Goal: Task Accomplishment & Management: Manage account settings

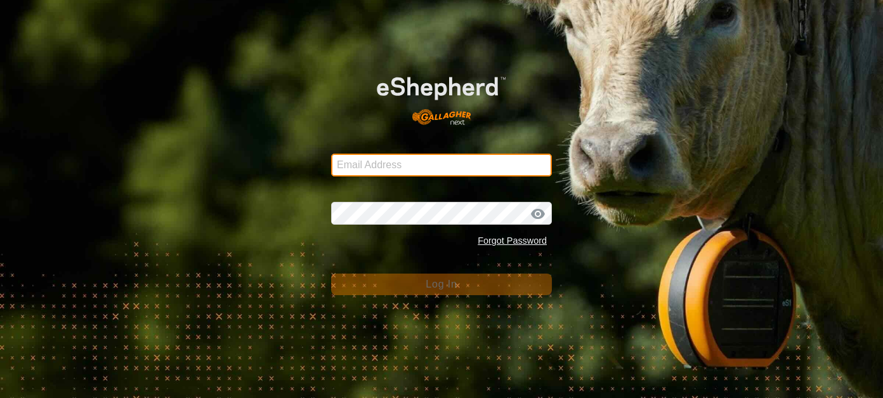
type input "[EMAIL_ADDRESS][DOMAIN_NAME]"
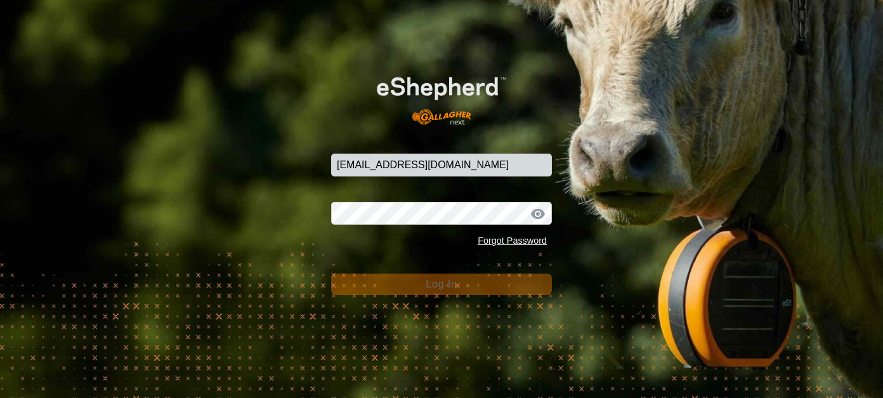
click at [450, 292] on button "Log In" at bounding box center [441, 284] width 221 height 22
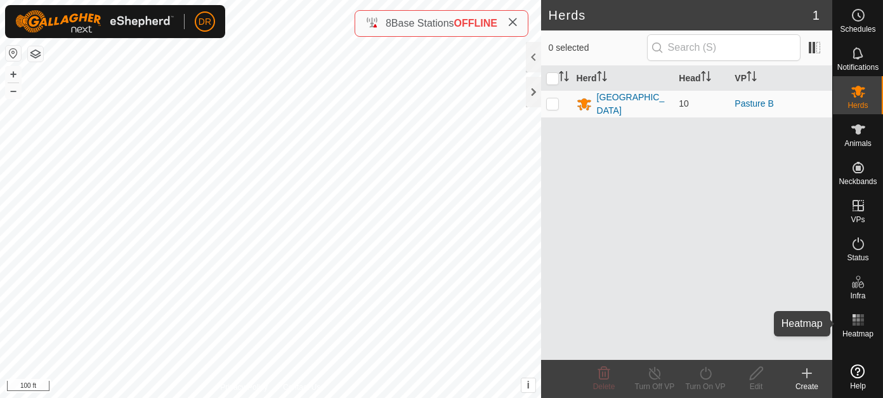
click at [852, 323] on rect at bounding box center [853, 323] width 3 height 3
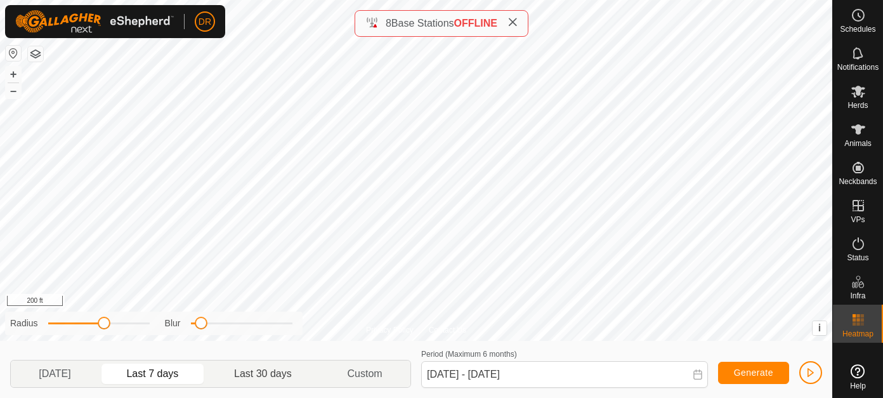
click at [267, 375] on p-togglebutton "Last 30 days" at bounding box center [263, 373] width 113 height 27
click at [162, 375] on p-togglebutton "Last 7 days" at bounding box center [153, 373] width 108 height 27
type input "[DATE] - [DATE]"
drag, startPoint x: 200, startPoint y: 327, endPoint x: 254, endPoint y: 324, distance: 54.6
click at [254, 324] on span at bounding box center [253, 322] width 13 height 13
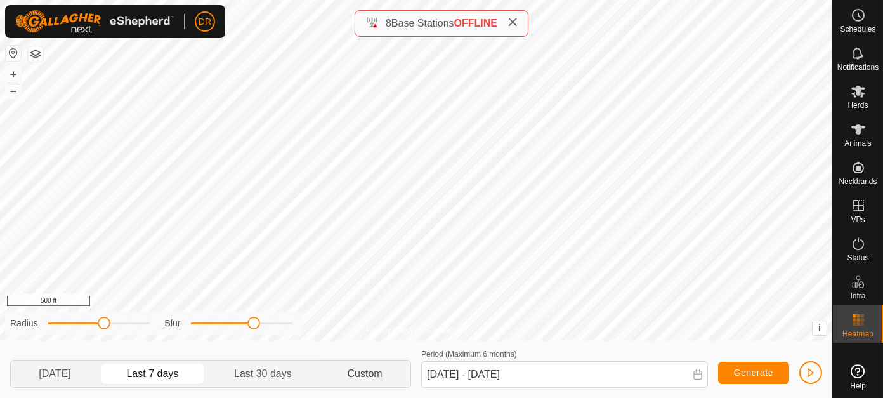
click at [369, 377] on p-togglebutton "Custom" at bounding box center [365, 373] width 91 height 27
click at [701, 381] on span at bounding box center [698, 375] width 10 height 12
click at [856, 98] on icon at bounding box center [858, 91] width 15 height 15
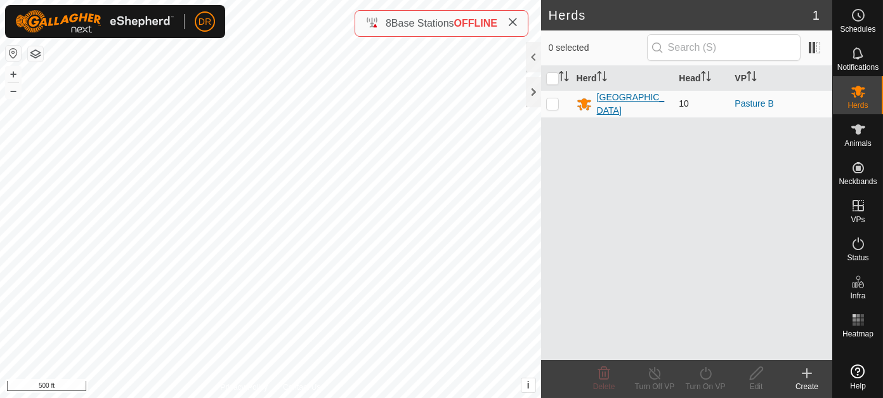
click at [601, 101] on div "[GEOGRAPHIC_DATA]" at bounding box center [633, 104] width 72 height 27
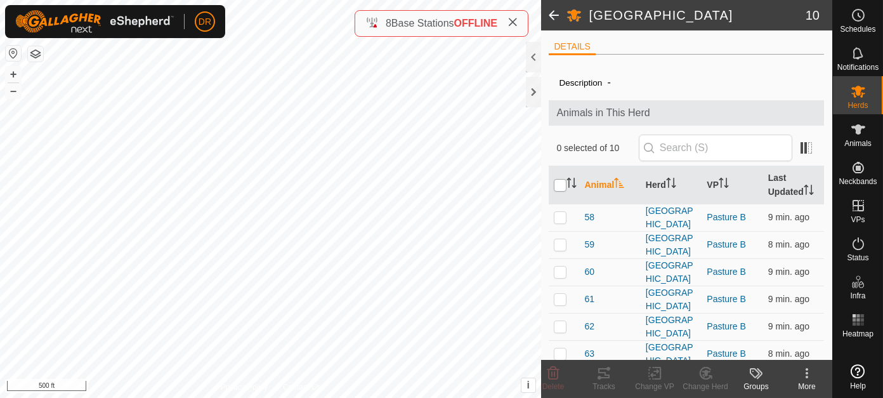
click at [558, 185] on input "checkbox" at bounding box center [560, 185] width 13 height 13
checkbox input "true"
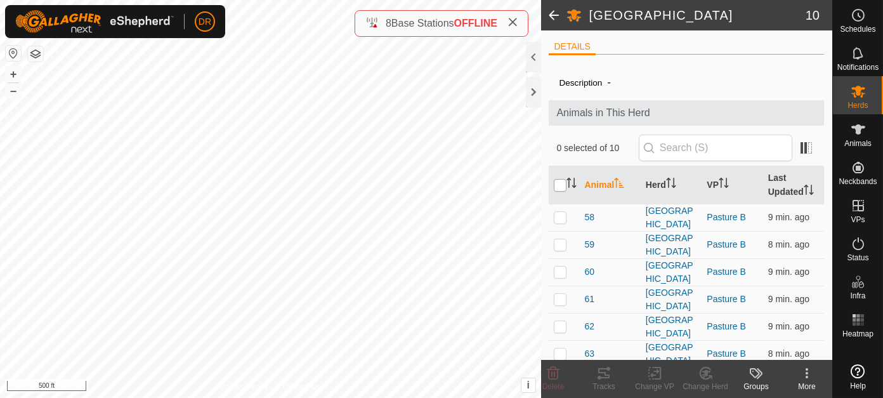
checkbox input "true"
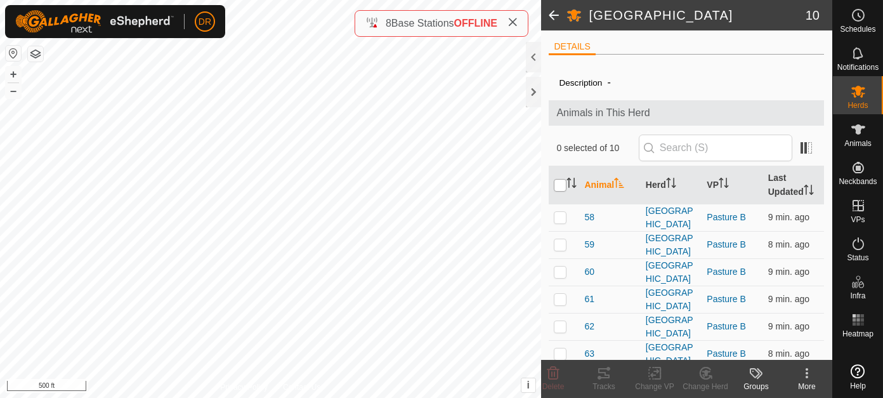
checkbox input "true"
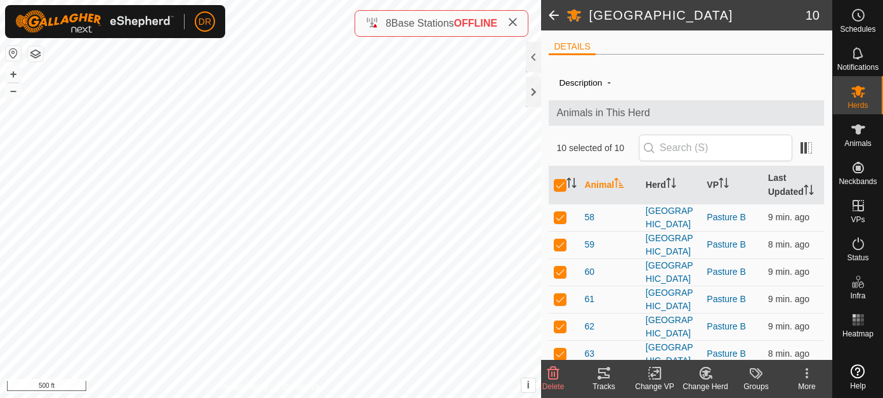
click at [811, 377] on icon at bounding box center [806, 372] width 15 height 15
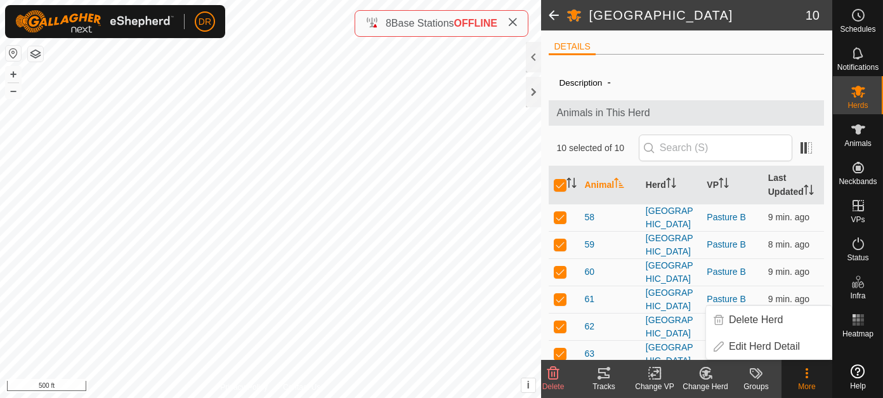
click at [605, 379] on icon at bounding box center [603, 372] width 15 height 15
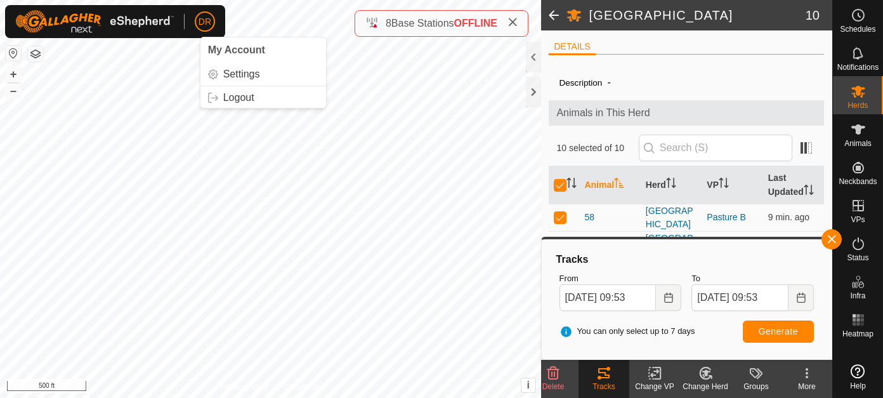
click at [516, 24] on icon at bounding box center [512, 22] width 10 height 10
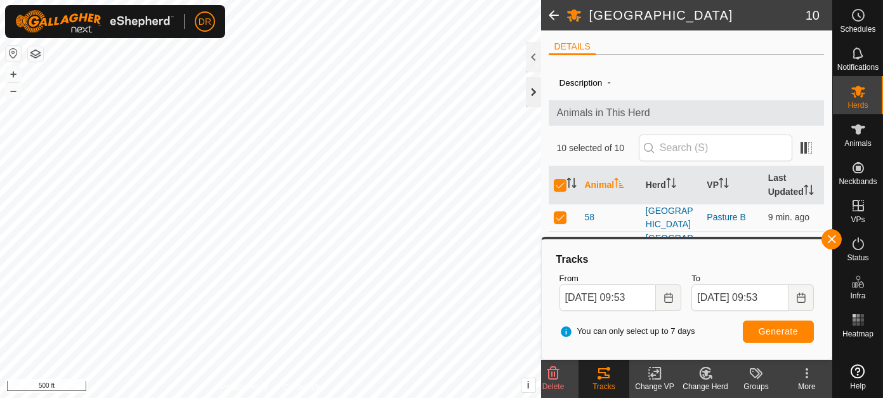
click at [534, 99] on div at bounding box center [533, 92] width 15 height 30
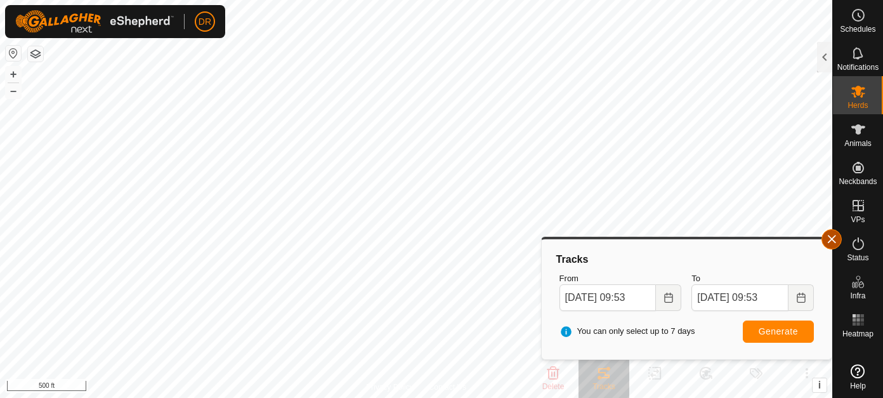
click at [826, 238] on button "button" at bounding box center [831, 239] width 20 height 20
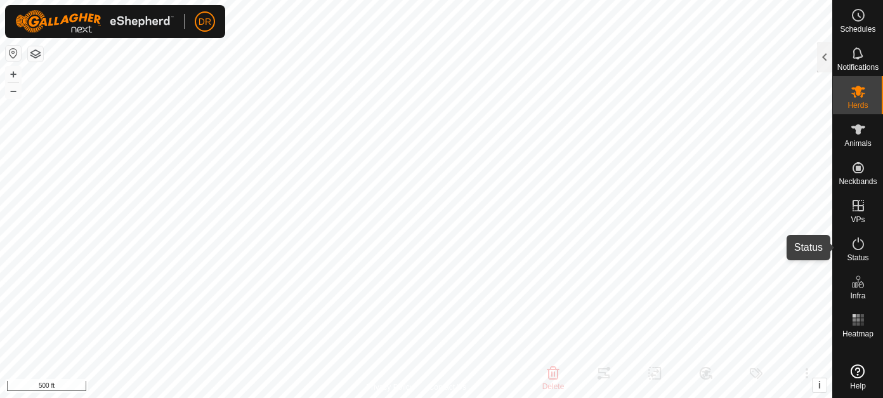
click at [862, 248] on icon at bounding box center [858, 243] width 15 height 15
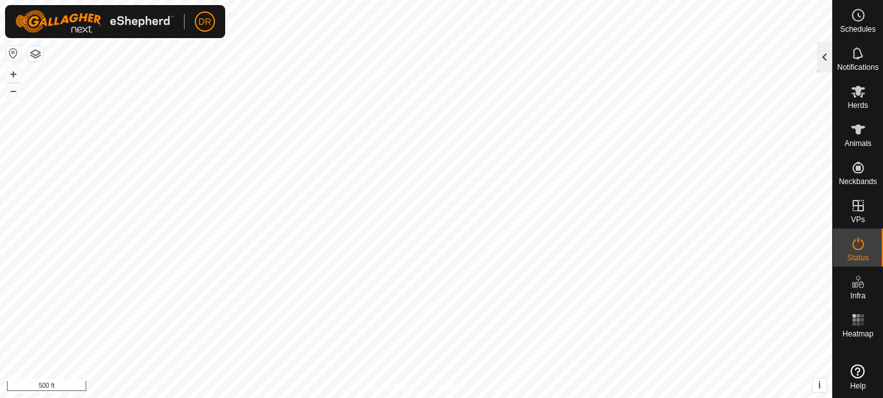
click at [823, 60] on div at bounding box center [824, 57] width 15 height 30
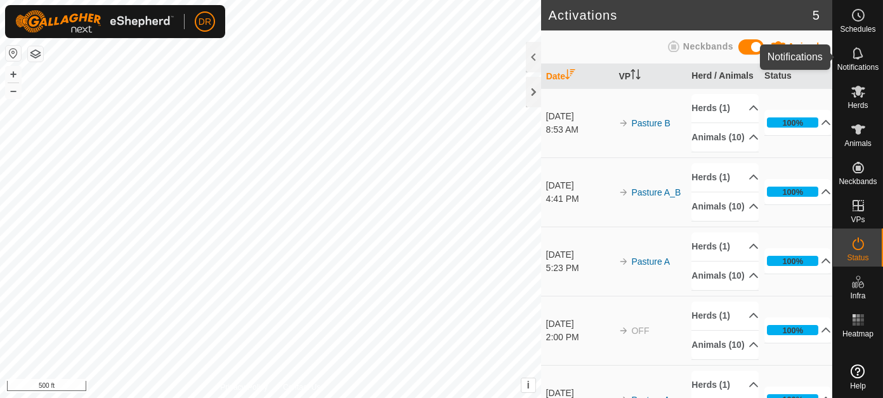
click at [854, 62] on es-notification-svg-icon at bounding box center [858, 53] width 23 height 20
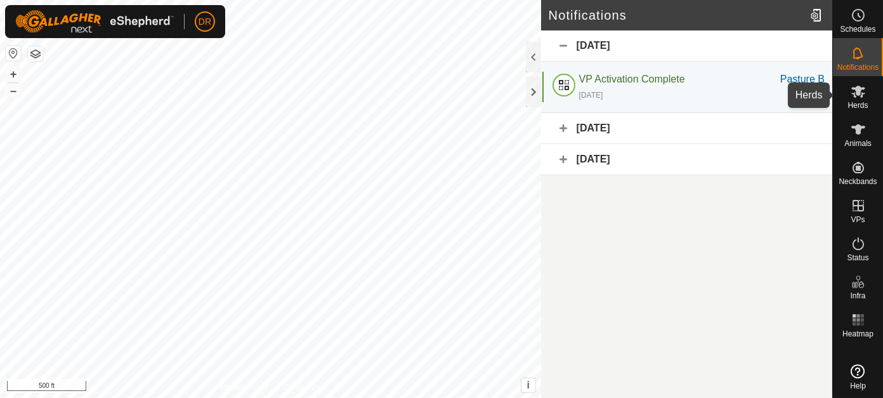
click at [859, 93] on icon at bounding box center [858, 92] width 14 height 12
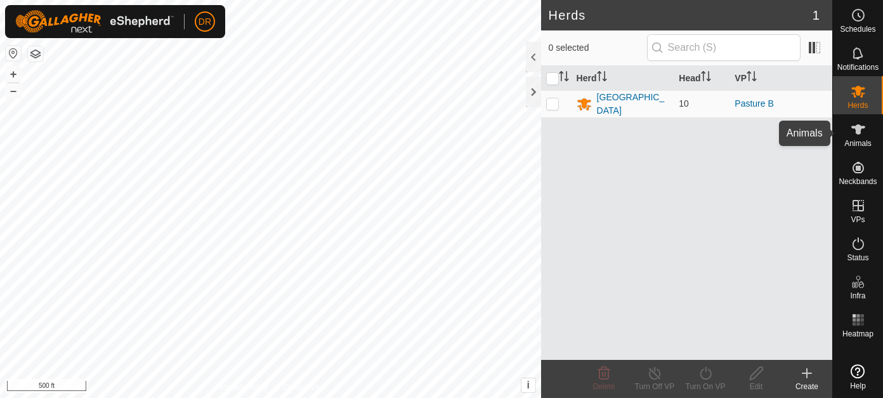
click at [861, 127] on icon at bounding box center [858, 129] width 14 height 10
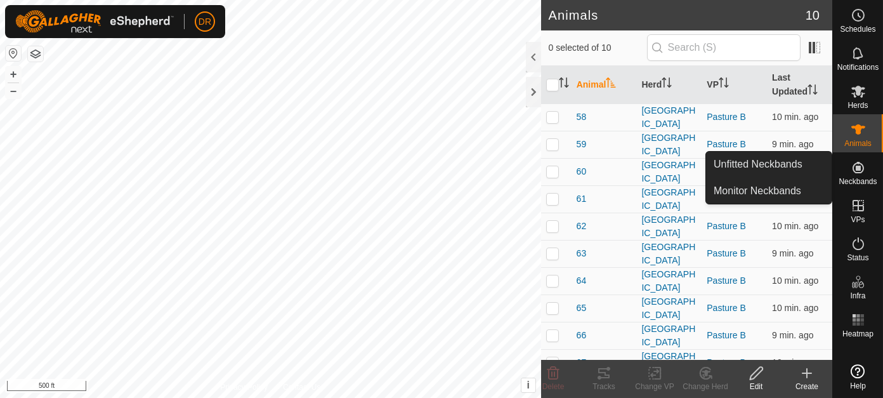
click at [859, 167] on icon at bounding box center [857, 167] width 11 height 11
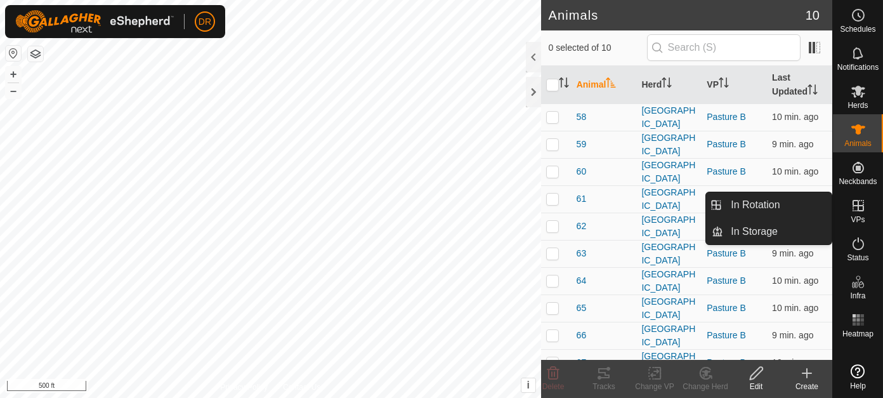
click at [858, 210] on icon at bounding box center [857, 205] width 11 height 11
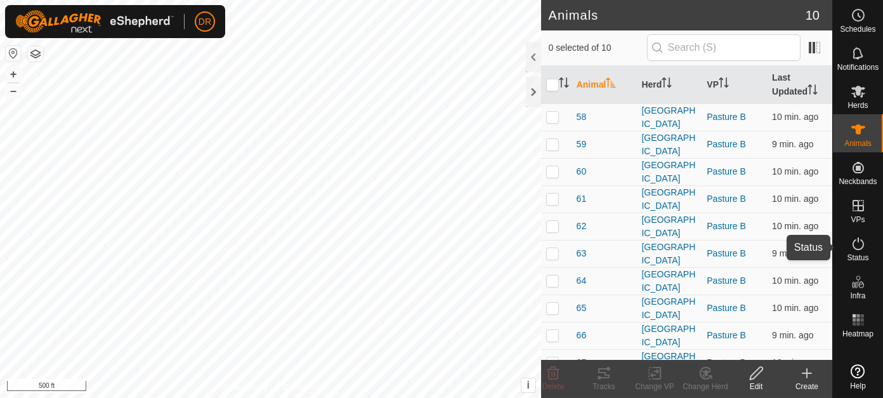
click at [861, 243] on icon at bounding box center [858, 243] width 15 height 15
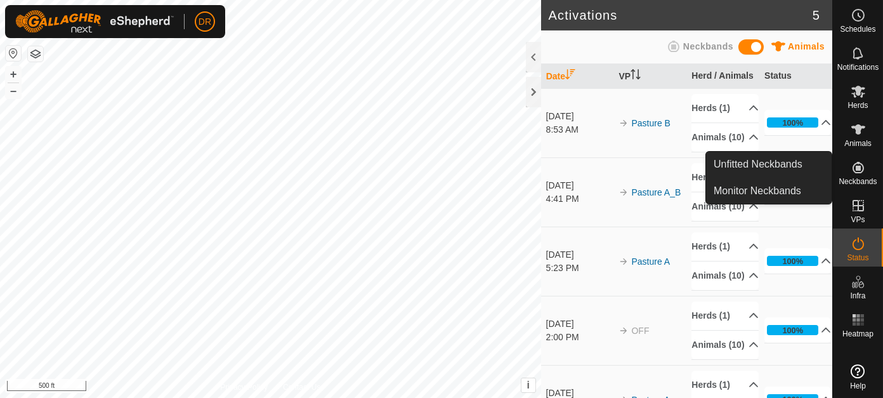
click at [857, 170] on icon at bounding box center [857, 167] width 11 height 11
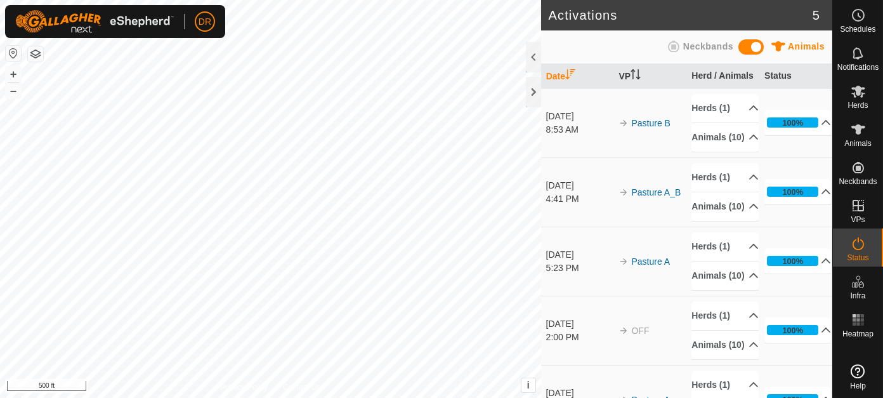
click at [675, 43] on icon at bounding box center [673, 46] width 15 height 15
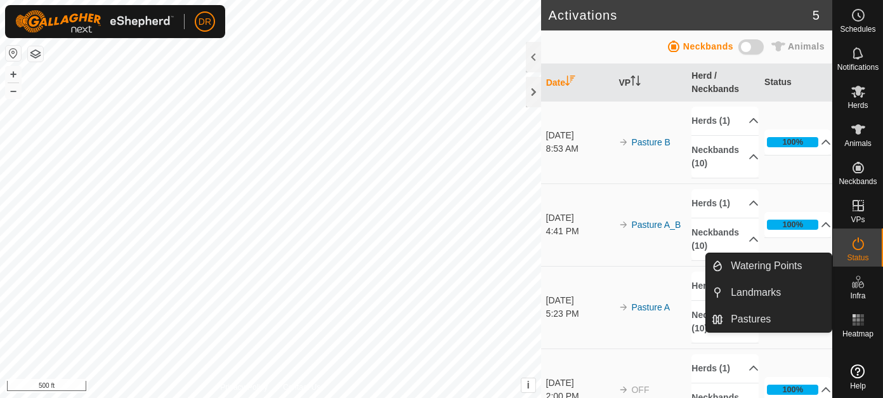
click at [858, 281] on icon at bounding box center [858, 281] width 1 height 4
click at [858, 285] on icon at bounding box center [861, 284] width 6 height 7
click at [782, 290] on link "Landmarks" at bounding box center [777, 292] width 108 height 25
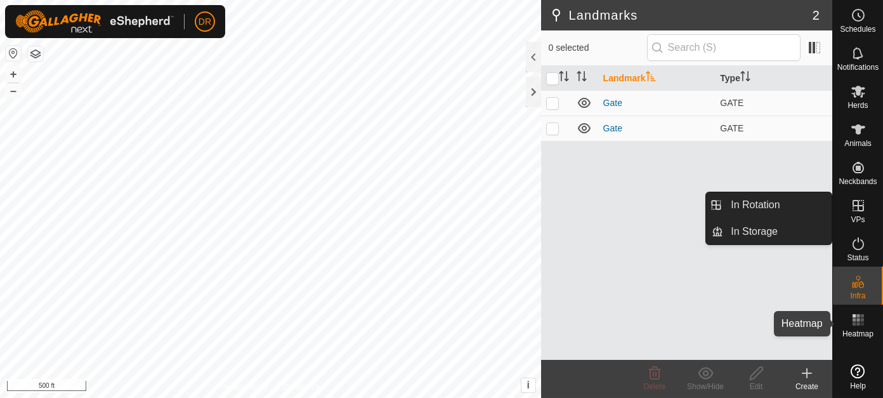
click at [854, 327] on es-heatmap-svg-icon at bounding box center [858, 320] width 23 height 20
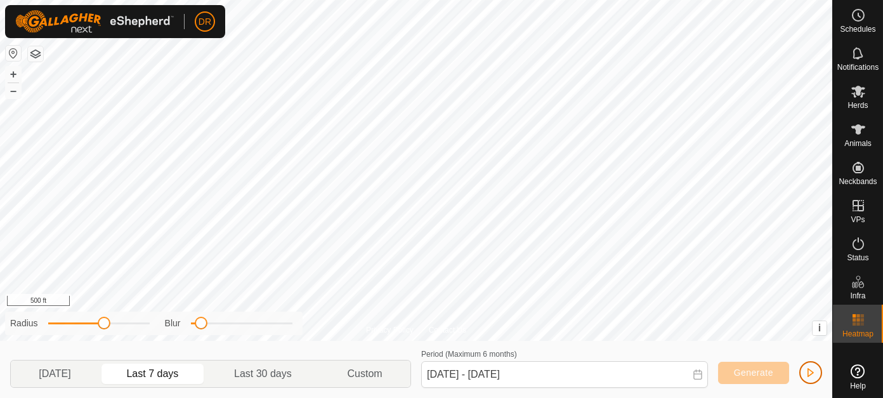
click at [812, 372] on span "button" at bounding box center [811, 372] width 10 height 10
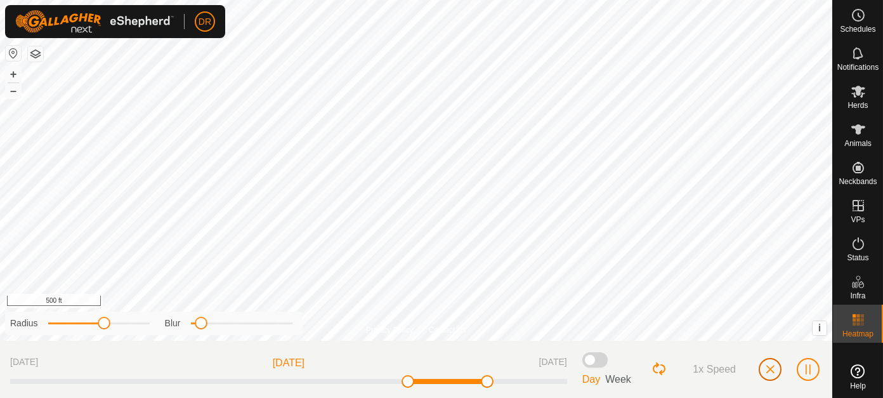
click at [771, 372] on span "button" at bounding box center [770, 369] width 10 height 10
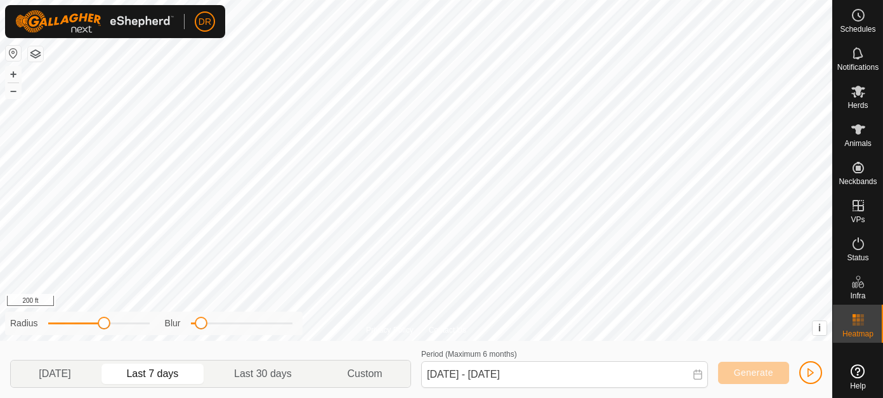
drag, startPoint x: 64, startPoint y: 26, endPoint x: 72, endPoint y: 26, distance: 8.2
click at [65, 26] on img at bounding box center [94, 21] width 159 height 23
click at [232, 70] on link "Settings" at bounding box center [263, 74] width 126 height 20
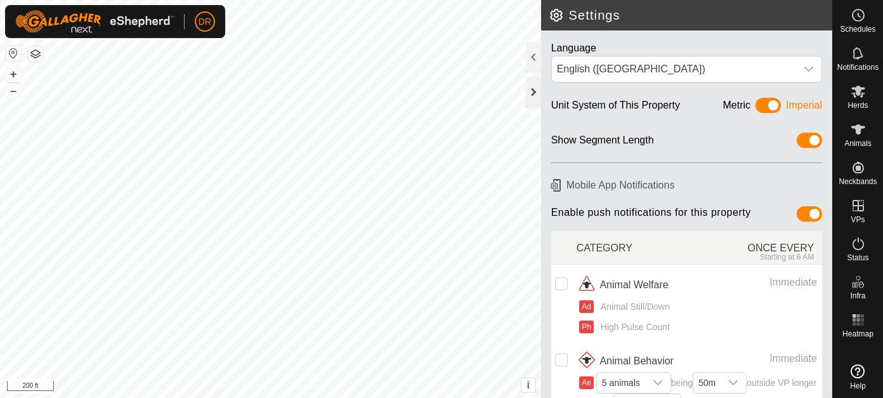
click at [532, 96] on div at bounding box center [533, 92] width 15 height 30
